Goal: Task Accomplishment & Management: Complete application form

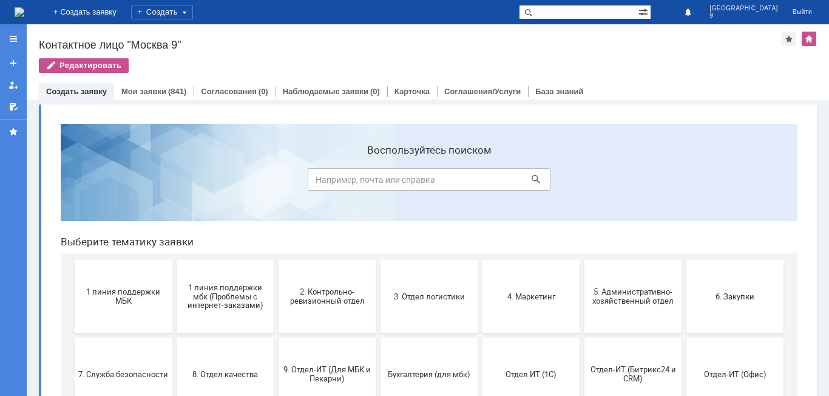
scroll to position [61, 0]
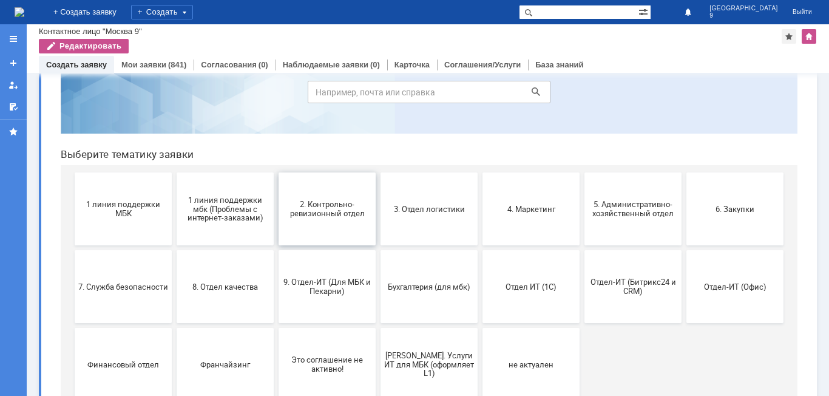
click at [333, 226] on button "2. Контрольно-ревизионный отдел" at bounding box center [327, 208] width 97 height 73
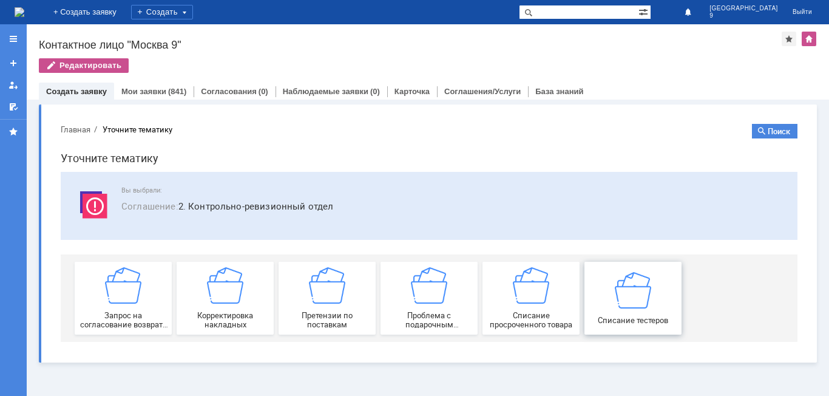
click at [630, 305] on img at bounding box center [633, 289] width 36 height 36
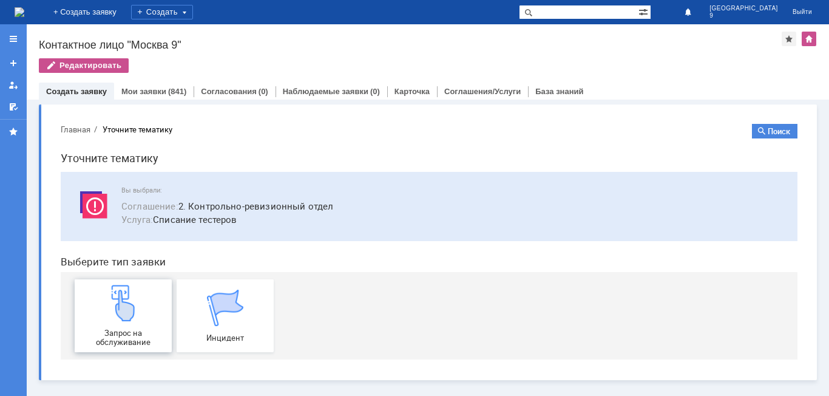
click at [136, 319] on img at bounding box center [123, 303] width 36 height 36
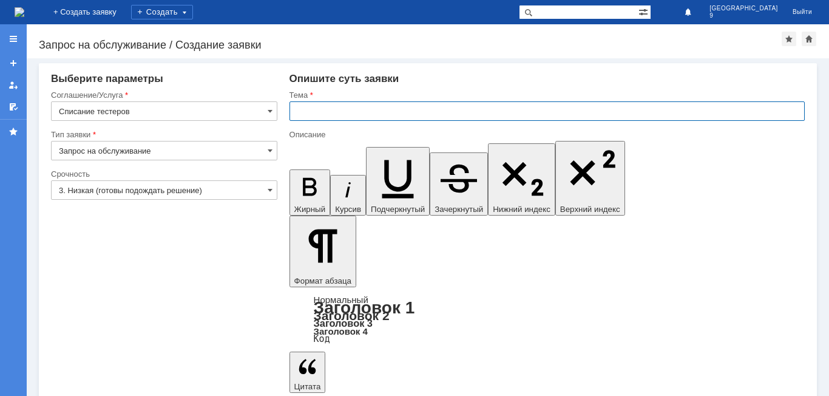
click at [313, 111] on input "text" at bounding box center [547, 110] width 515 height 19
type input "Р"
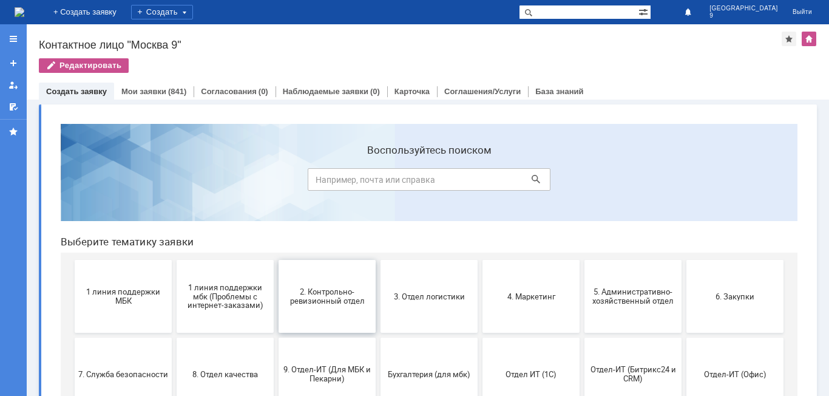
click at [316, 305] on span "2. Контрольно-ревизионный отдел" at bounding box center [327, 296] width 90 height 18
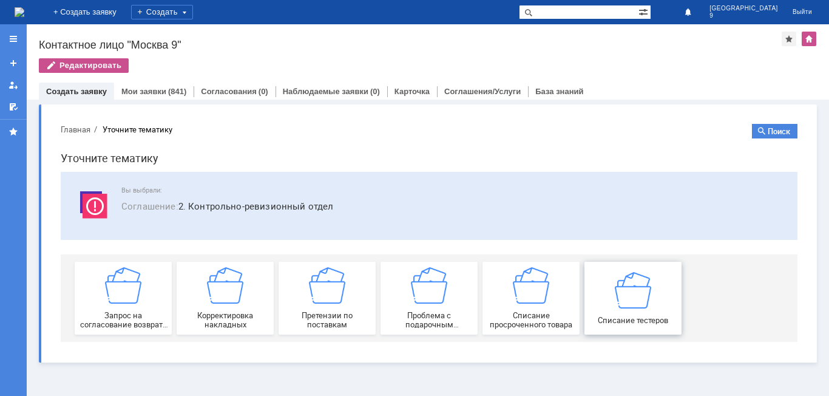
click at [632, 325] on button "Списание тестеров" at bounding box center [633, 298] width 97 height 73
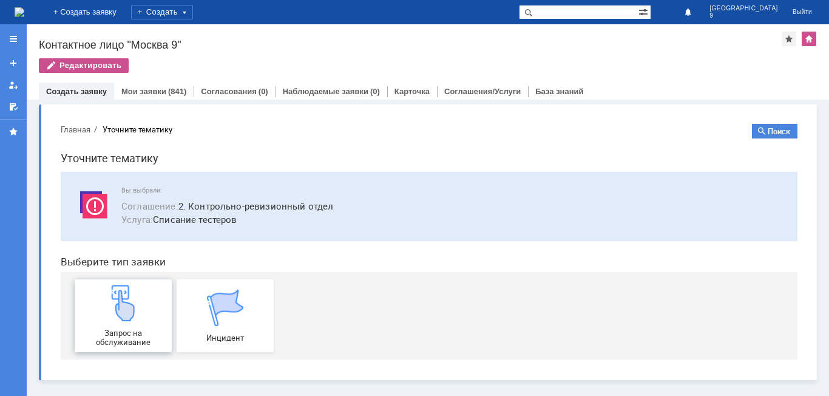
click at [138, 311] on img at bounding box center [123, 303] width 36 height 36
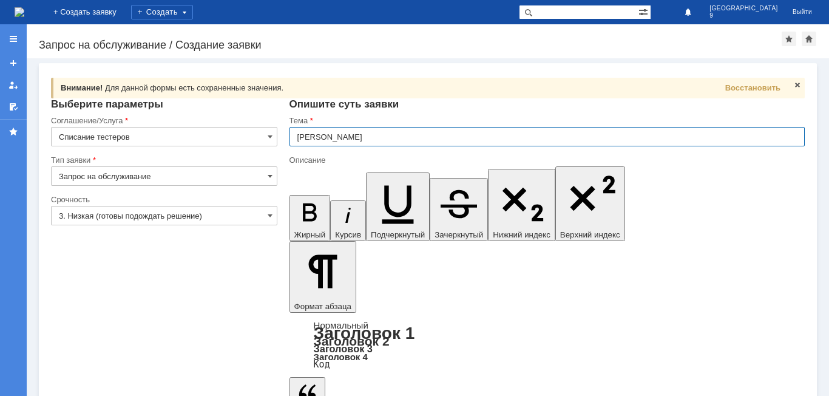
type input "[PERSON_NAME]"
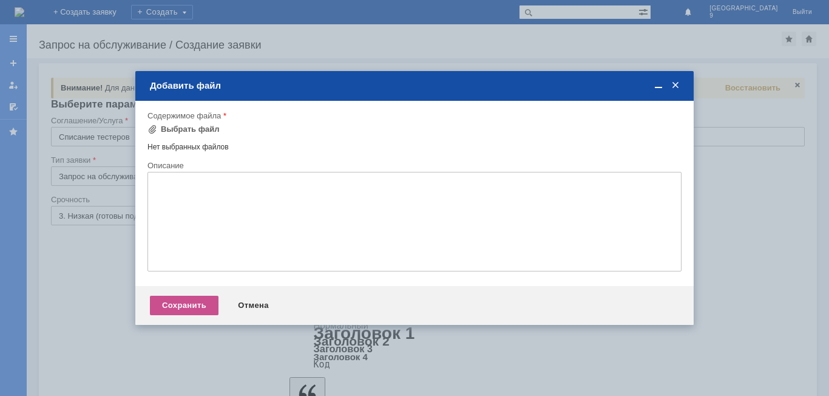
drag, startPoint x: 191, startPoint y: 127, endPoint x: 186, endPoint y: 118, distance: 10.3
click at [186, 118] on div "Содержимое файла Выбрать файл Нет выбранных файлов Перетащите файлы сюда" at bounding box center [415, 136] width 534 height 50
click at [196, 131] on div "Выбрать файл" at bounding box center [190, 129] width 59 height 10
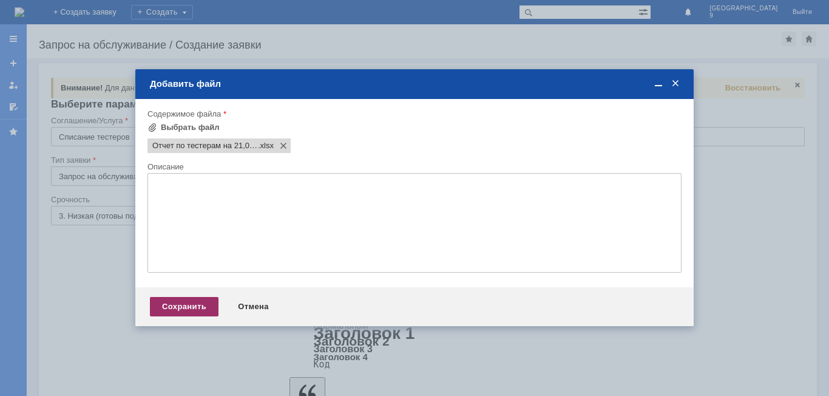
click at [200, 300] on div "Сохранить" at bounding box center [184, 306] width 69 height 19
